Goal: Navigation & Orientation: Understand site structure

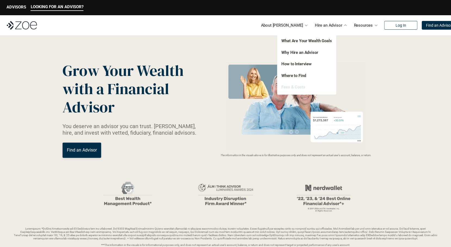
click at [295, 86] on link "Fees & Costs" at bounding box center [293, 87] width 24 height 5
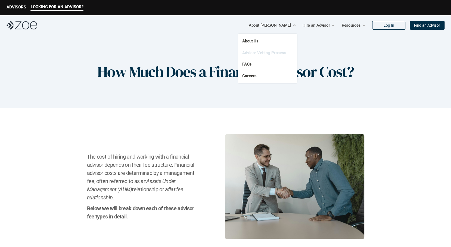
click at [254, 55] on link "Advisor Vetting Process" at bounding box center [264, 52] width 44 height 5
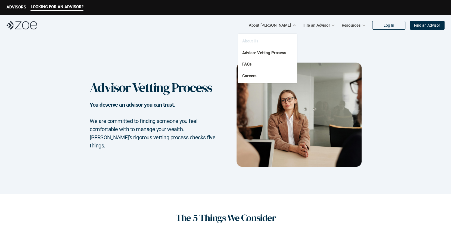
click at [248, 41] on link "About Us" at bounding box center [250, 41] width 16 height 5
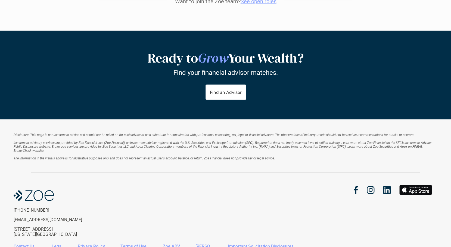
scroll to position [681, 0]
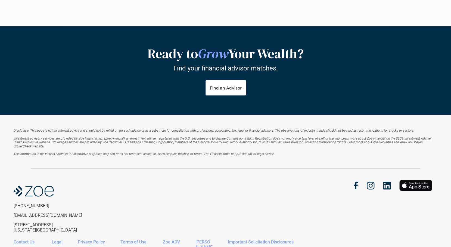
click at [42, 186] on div at bounding box center [34, 191] width 40 height 11
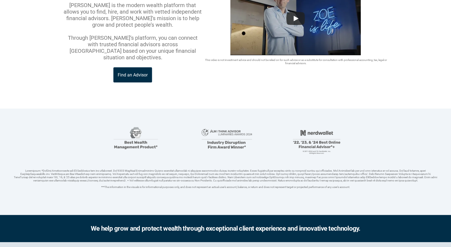
scroll to position [0, 0]
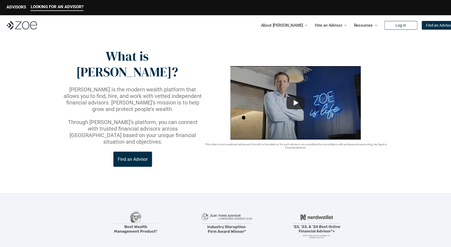
click at [19, 24] on img at bounding box center [22, 25] width 30 height 9
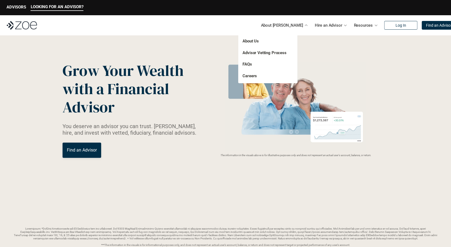
click at [252, 45] on div "About Us Advisor Vetting Process FAQs Careers" at bounding box center [267, 58] width 59 height 49
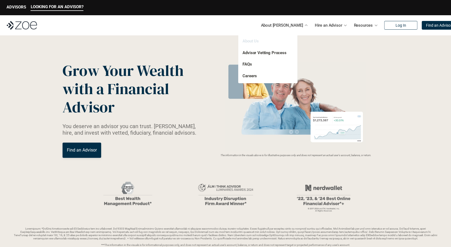
click at [251, 43] on link "About Us" at bounding box center [250, 41] width 16 height 5
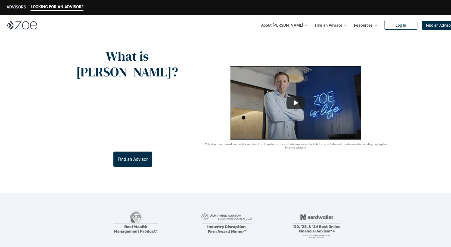
click at [18, 9] on p "ADVISORS" at bounding box center [17, 7] width 20 height 5
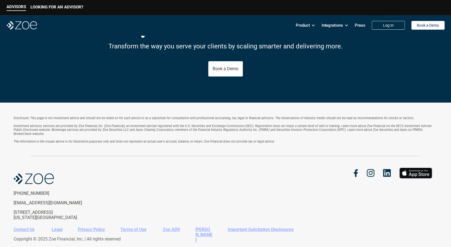
scroll to position [955, 0]
